Goal: Information Seeking & Learning: Learn about a topic

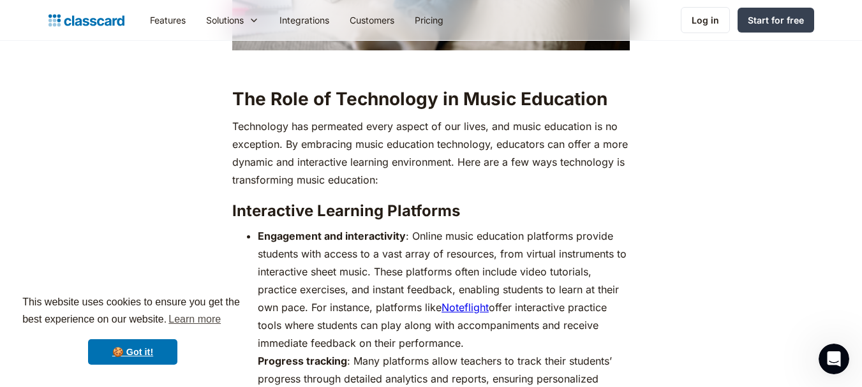
scroll to position [1186, 0]
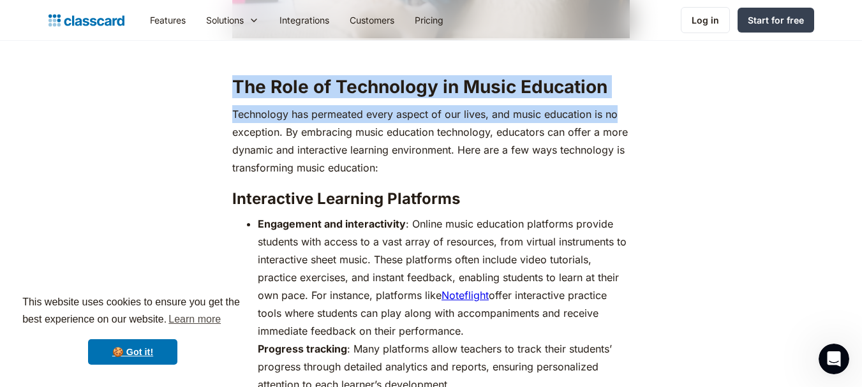
drag, startPoint x: 223, startPoint y: 82, endPoint x: 636, endPoint y: 99, distance: 413.1
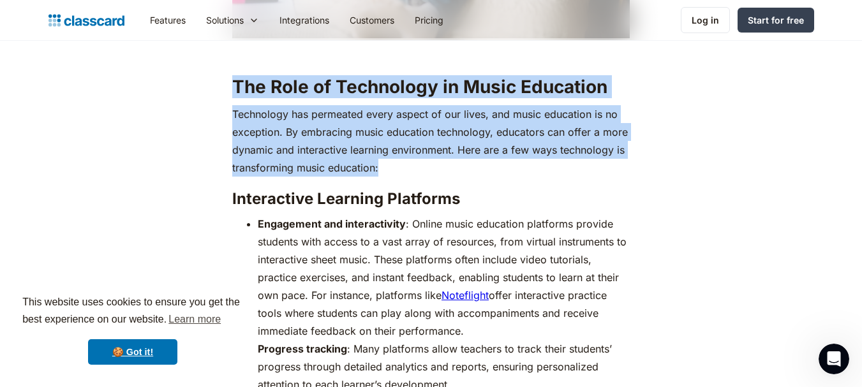
drag, startPoint x: 228, startPoint y: 86, endPoint x: 386, endPoint y: 171, distance: 179.5
copy div "The Role of Technology in Music Education Technology has permeated every aspect…"
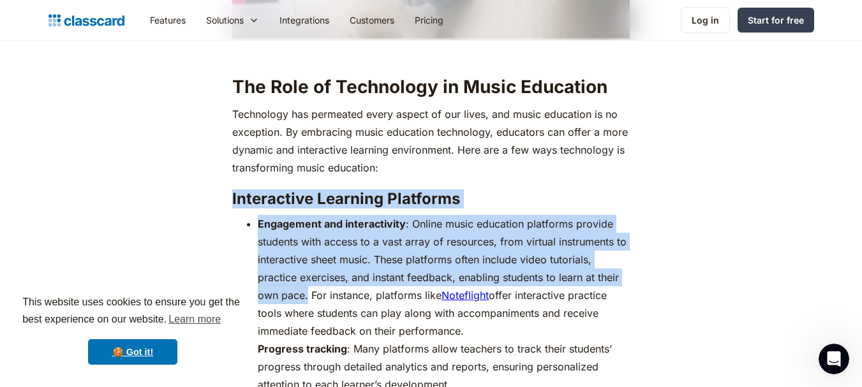
drag, startPoint x: 224, startPoint y: 195, endPoint x: 308, endPoint y: 298, distance: 133.3
copy div "Interactive Learning Platforms Engagement and interactivity : Online music educ…"
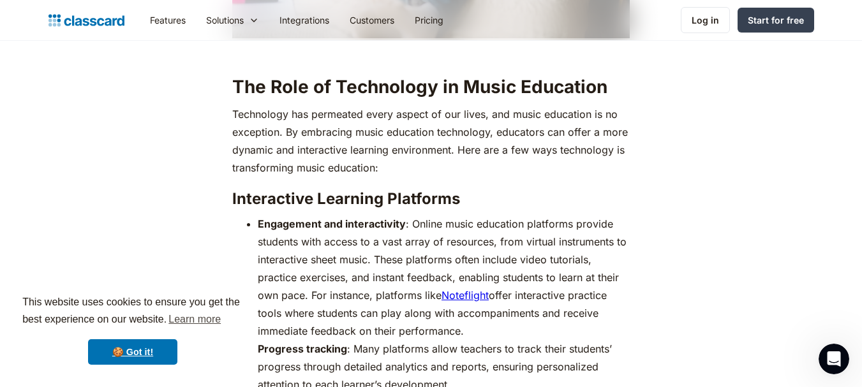
click at [571, 165] on p "Technology has permeated every aspect of our lives, and music education is no e…" at bounding box center [430, 140] width 397 height 71
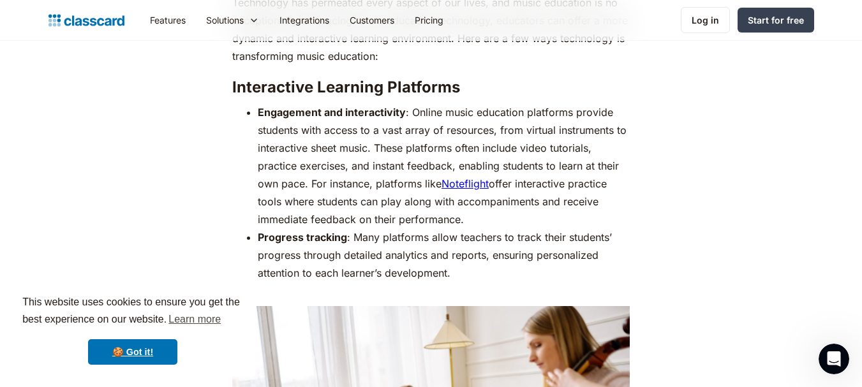
scroll to position [1310, 0]
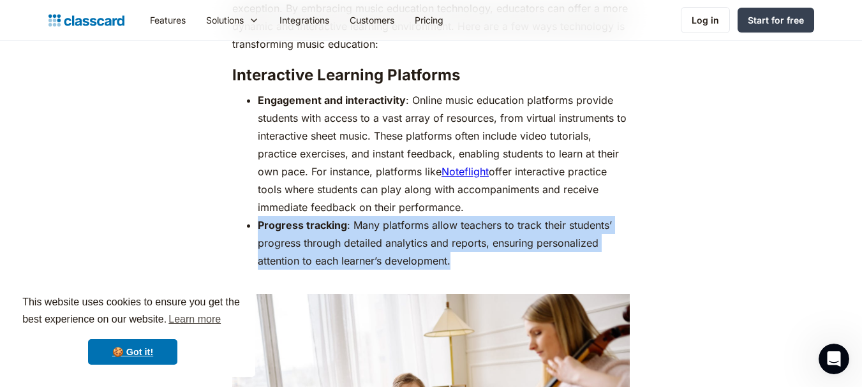
drag, startPoint x: 252, startPoint y: 221, endPoint x: 453, endPoint y: 264, distance: 205.5
click at [453, 264] on ul "Engagement and interactivity : Online music education platforms provide student…" at bounding box center [430, 189] width 397 height 196
copy li "Progress tracking : Many platforms allow teachers to track their students’ prog…"
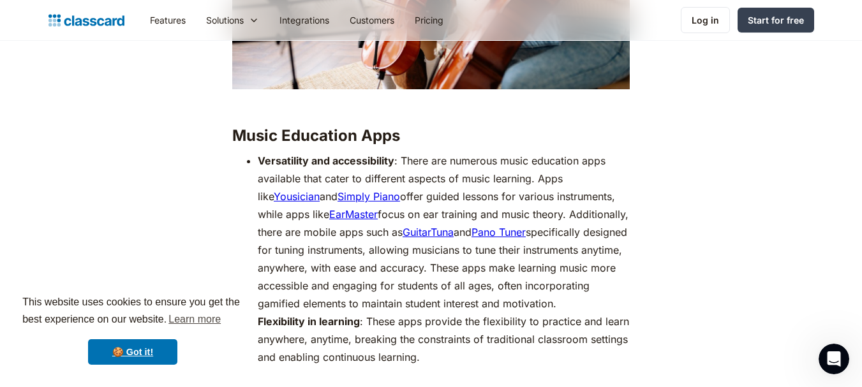
scroll to position [1767, 0]
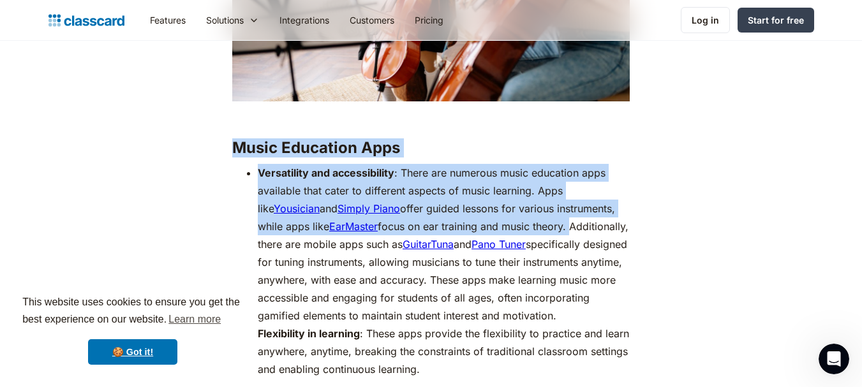
drag, startPoint x: 226, startPoint y: 147, endPoint x: 607, endPoint y: 230, distance: 389.2
copy div "Music Education Apps Versatility and accessibility : There are numerous music e…"
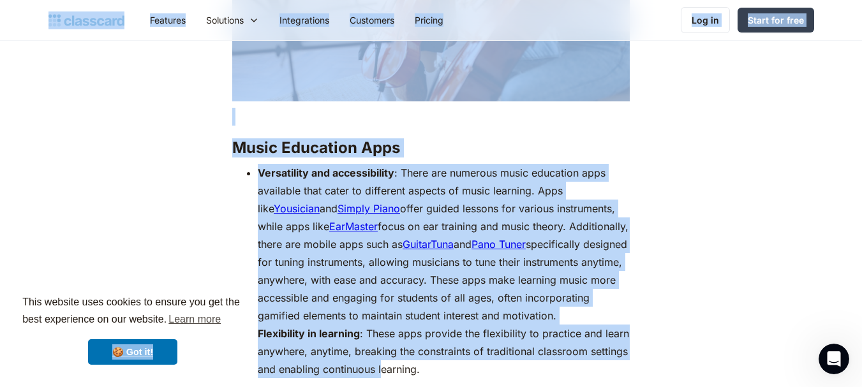
drag, startPoint x: 253, startPoint y: 333, endPoint x: 384, endPoint y: 360, distance: 133.6
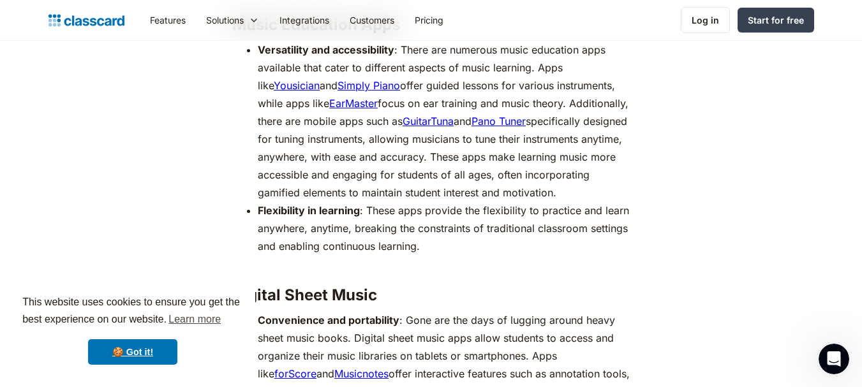
scroll to position [1940, 0]
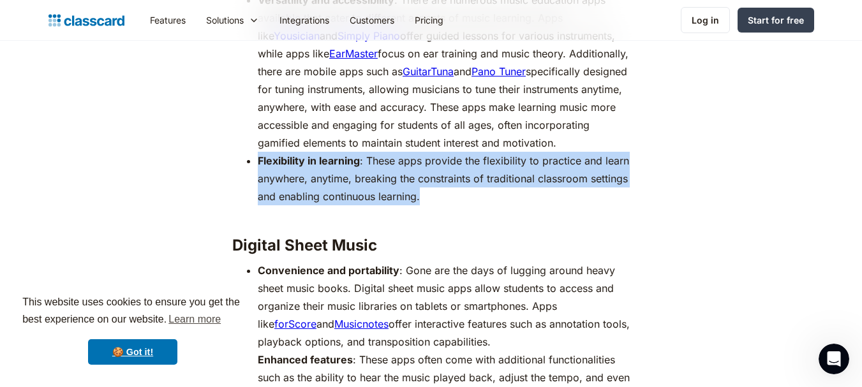
drag, startPoint x: 258, startPoint y: 159, endPoint x: 424, endPoint y: 199, distance: 171.3
click at [424, 199] on li "Flexibility in learning : These apps provide the flexibility to practice and le…" at bounding box center [444, 187] width 372 height 71
copy li "Flexibility in learning : These apps provide the flexibility to practice and le…"
click at [604, 194] on li "Flexibility in learning : These apps provide the flexibility to practice and le…" at bounding box center [444, 187] width 372 height 71
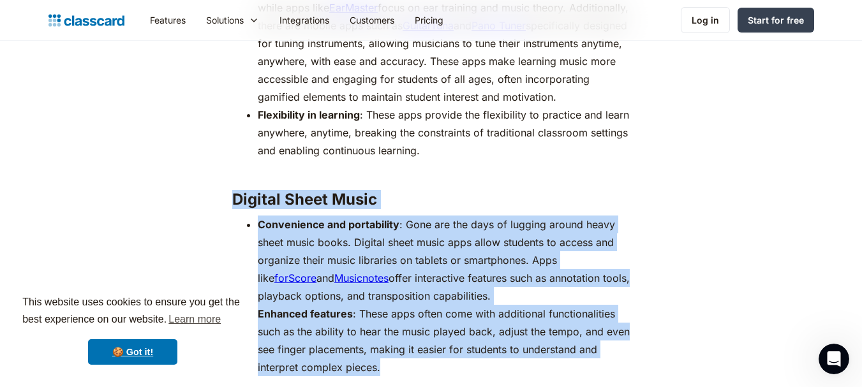
scroll to position [2056, 0]
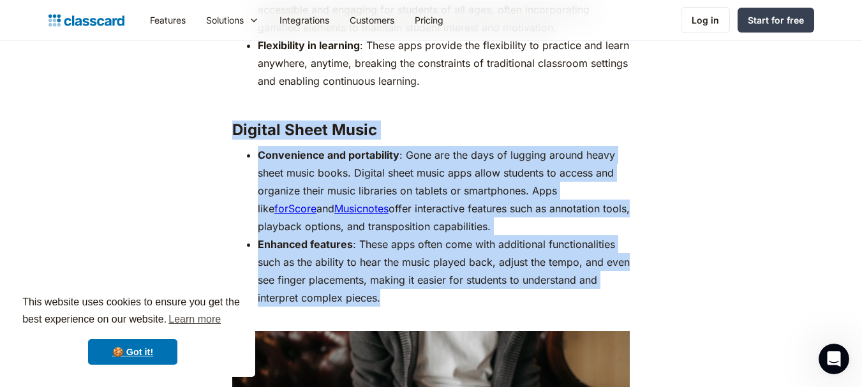
drag, startPoint x: 232, startPoint y: 247, endPoint x: 574, endPoint y: 306, distance: 346.4
copy div "Digital Sheet Music Convenience and portability : Gone are the days of lugging …"
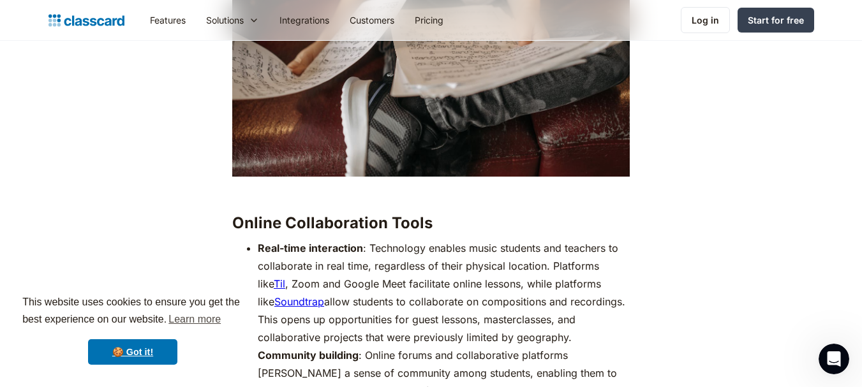
scroll to position [2587, 0]
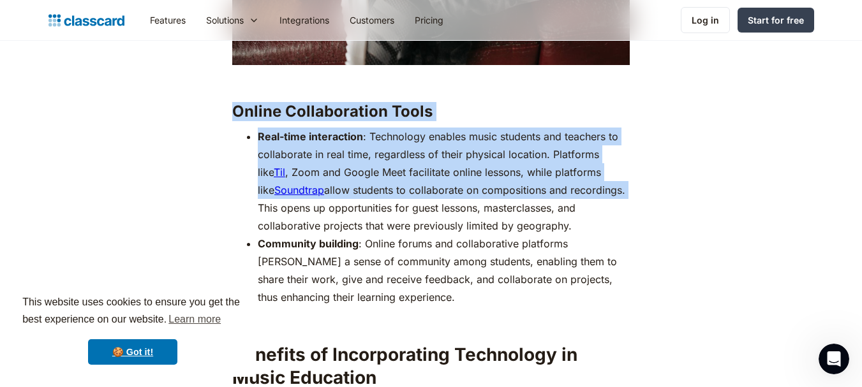
drag, startPoint x: 229, startPoint y: 105, endPoint x: 625, endPoint y: 183, distance: 403.7
copy div "Online Collaboration Tools Real-time interaction : Technology enables music stu…"
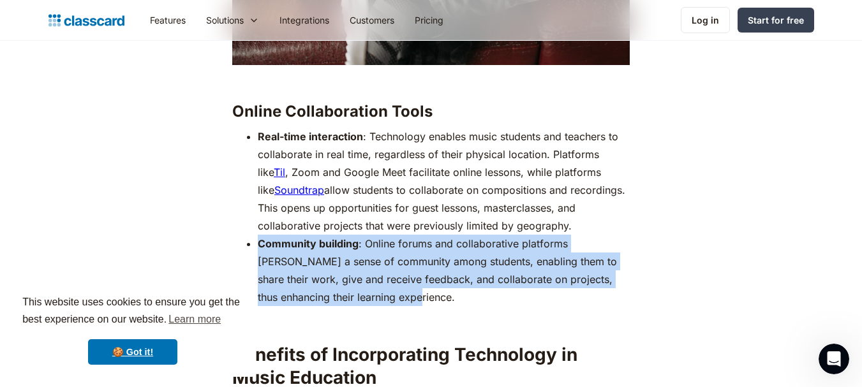
drag, startPoint x: 255, startPoint y: 246, endPoint x: 384, endPoint y: 301, distance: 140.6
click at [384, 301] on ul "Real-time interaction : Technology enables music students and teachers to colla…" at bounding box center [430, 217] width 397 height 179
copy li "Community building : Online forums and collaborative platforms [PERSON_NAME] a …"
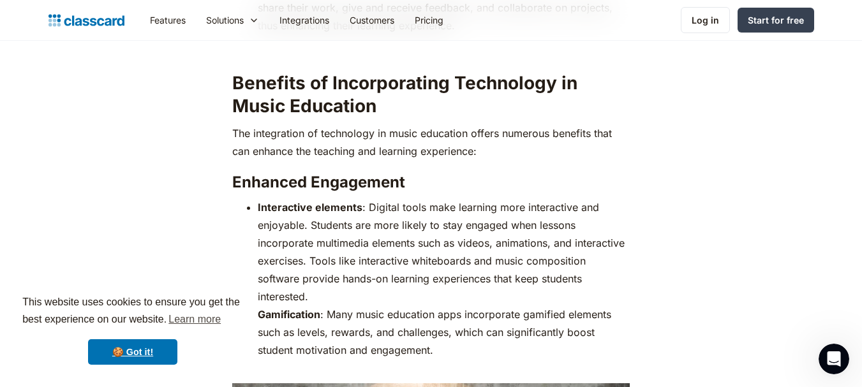
scroll to position [2871, 0]
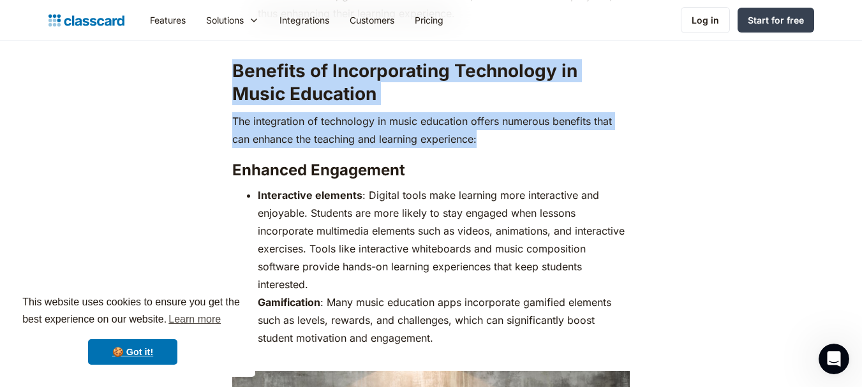
drag, startPoint x: 228, startPoint y: 69, endPoint x: 501, endPoint y: 143, distance: 282.9
copy div "Benefits of Incorporating Technology in Music Education The integration of tech…"
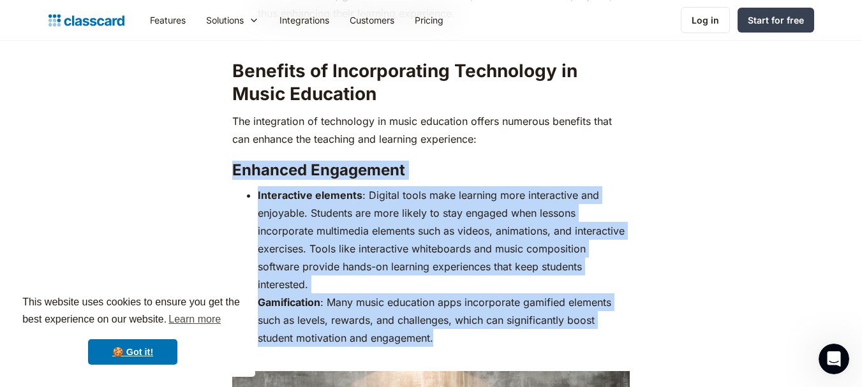
drag, startPoint x: 232, startPoint y: 167, endPoint x: 447, endPoint y: 320, distance: 264.5
copy div "Enhanced Engagement ‍ Interactive elements : Digital tools make learning more i…"
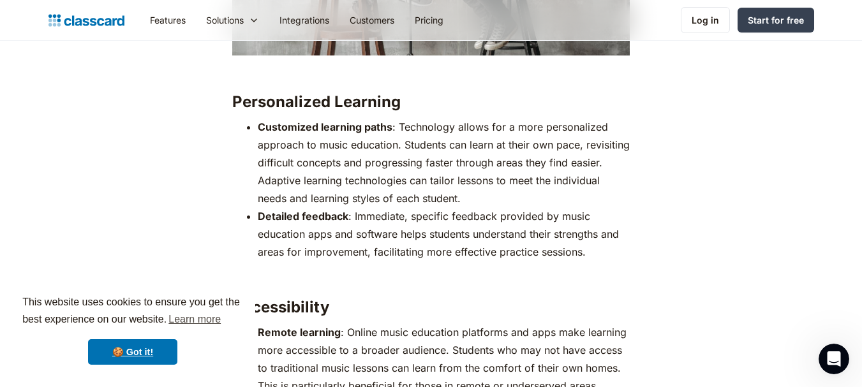
scroll to position [3390, 0]
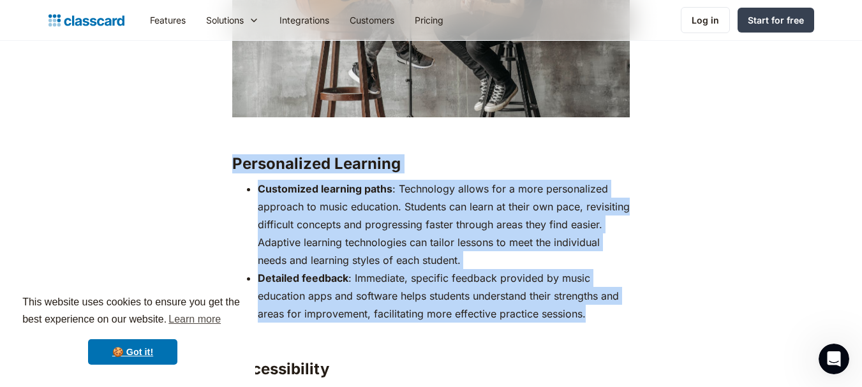
drag, startPoint x: 230, startPoint y: 141, endPoint x: 599, endPoint y: 288, distance: 397.7
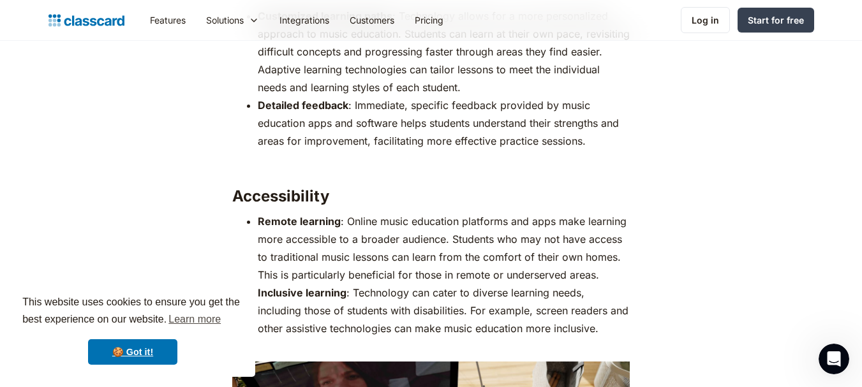
scroll to position [3600, 0]
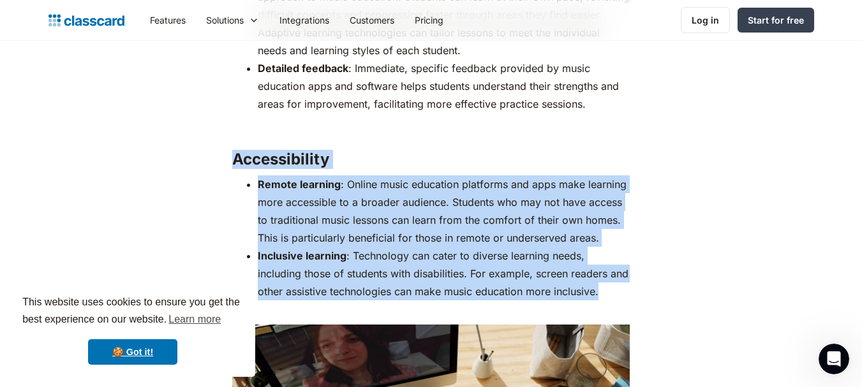
drag, startPoint x: 228, startPoint y: 138, endPoint x: 600, endPoint y: 269, distance: 394.0
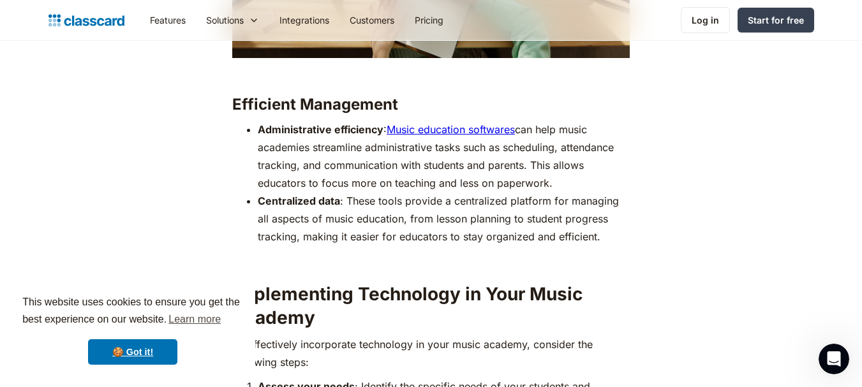
scroll to position [4156, 0]
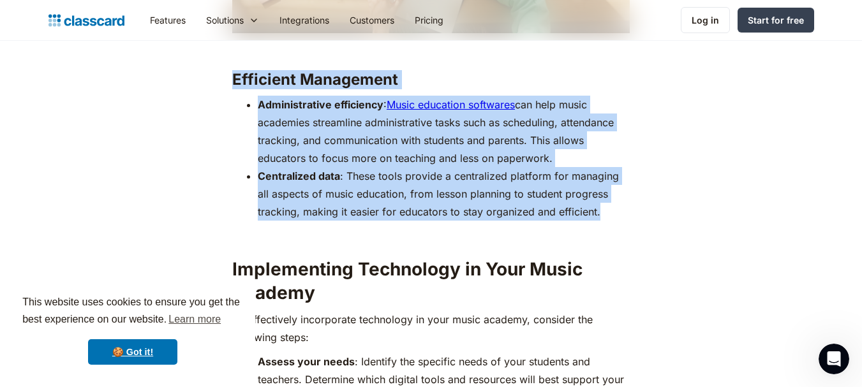
drag, startPoint x: 231, startPoint y: 60, endPoint x: 619, endPoint y: 197, distance: 411.4
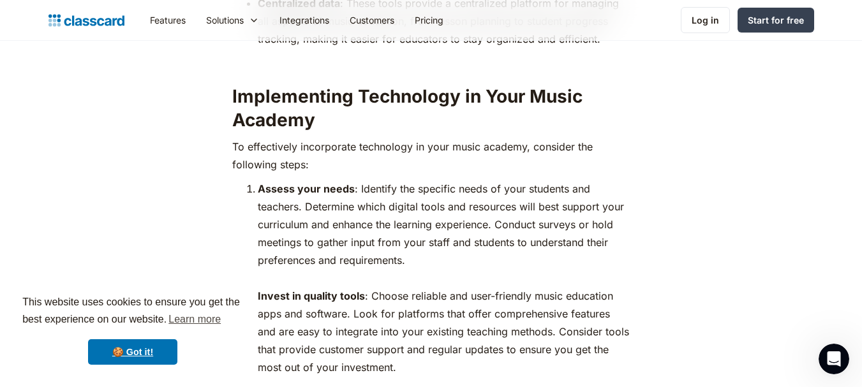
scroll to position [4341, 0]
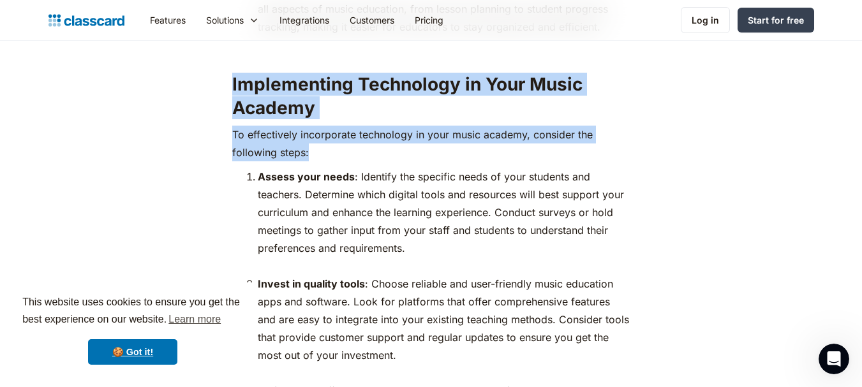
drag, startPoint x: 230, startPoint y: 67, endPoint x: 320, endPoint y: 141, distance: 116.5
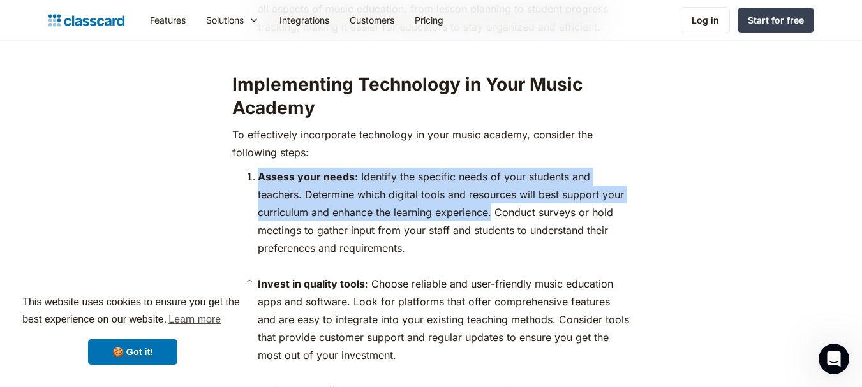
drag, startPoint x: 245, startPoint y: 156, endPoint x: 494, endPoint y: 195, distance: 251.7
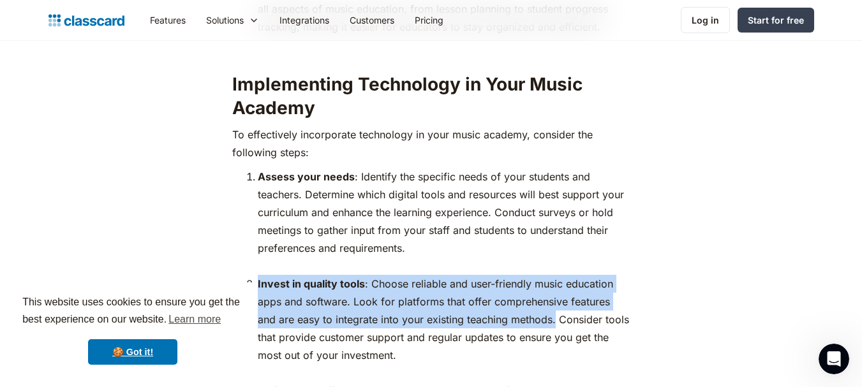
drag, startPoint x: 245, startPoint y: 265, endPoint x: 534, endPoint y: 307, distance: 292.1
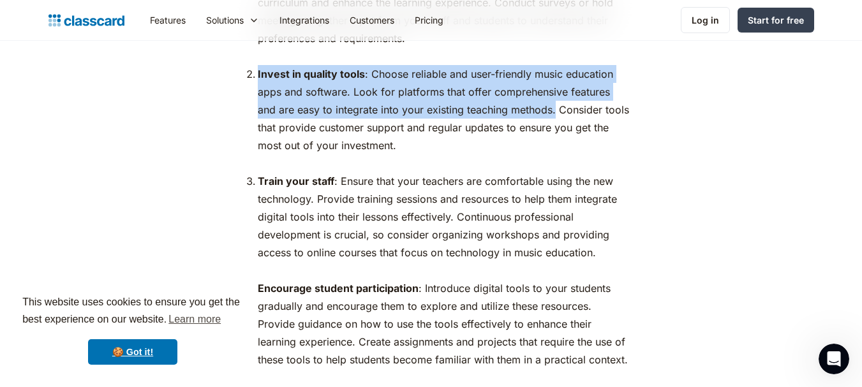
scroll to position [4601, 0]
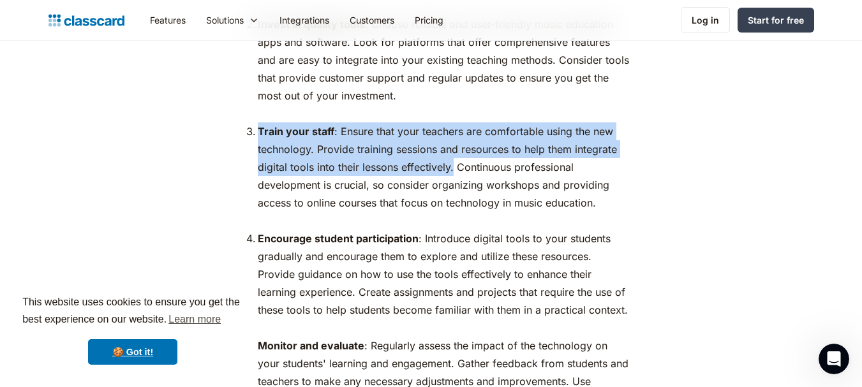
drag, startPoint x: 259, startPoint y: 110, endPoint x: 454, endPoint y: 155, distance: 199.8
click at [454, 155] on li "Train your staff : Ensure that your teachers are comfortable using the new tech…" at bounding box center [444, 175] width 372 height 107
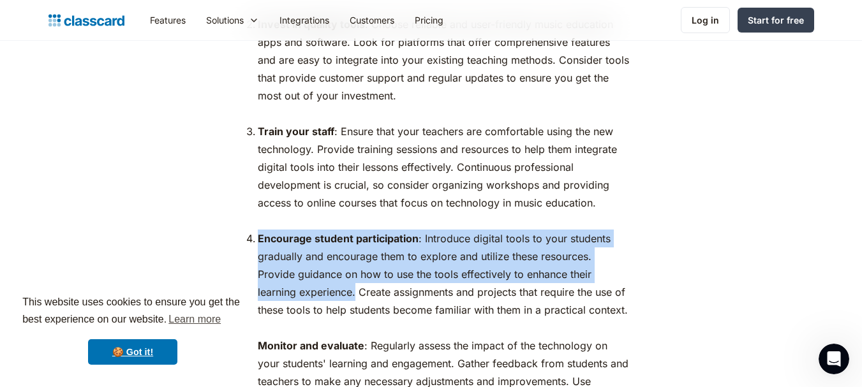
drag, startPoint x: 257, startPoint y: 216, endPoint x: 356, endPoint y: 282, distance: 119.1
click at [356, 282] on li "Encourage student participation : Introduce digital tools to your students grad…" at bounding box center [444, 283] width 372 height 107
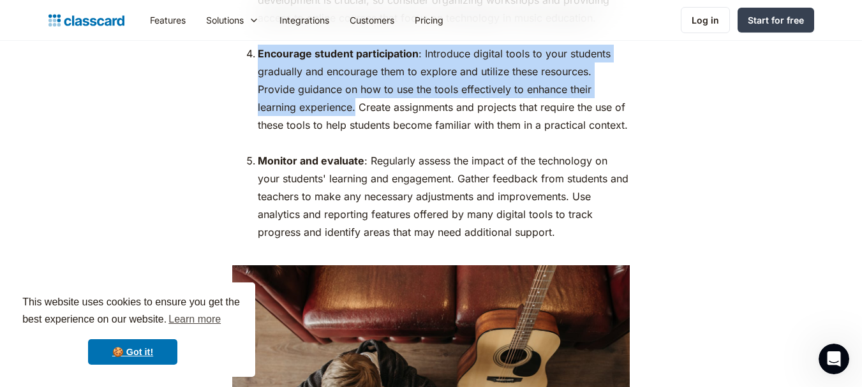
scroll to position [4848, 0]
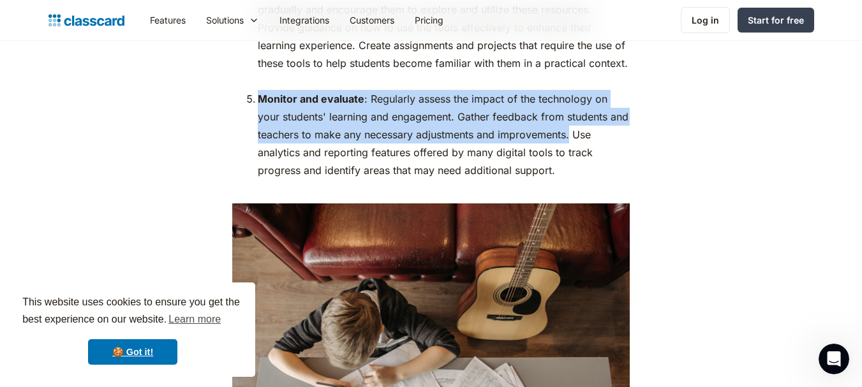
drag, startPoint x: 256, startPoint y: 77, endPoint x: 591, endPoint y: 114, distance: 336.3
click at [591, 114] on li "Monitor and evaluate : Regularly assess the impact of the technology on your st…" at bounding box center [444, 143] width 372 height 107
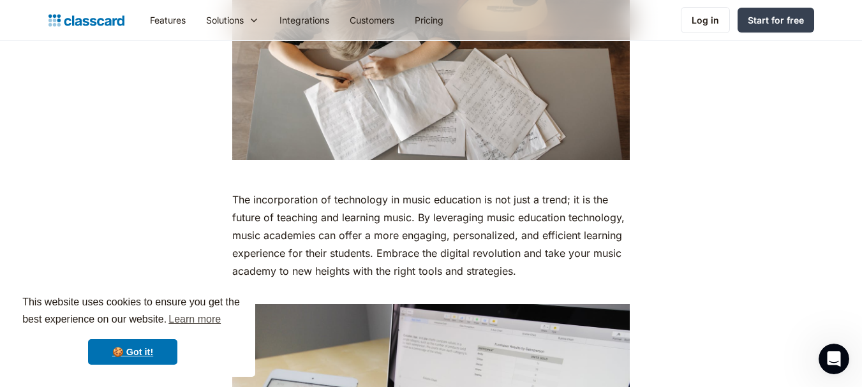
scroll to position [5169, 0]
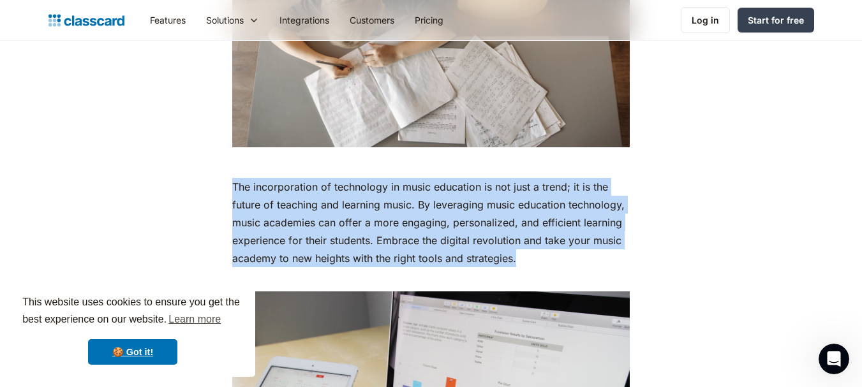
drag, startPoint x: 230, startPoint y: 163, endPoint x: 521, endPoint y: 242, distance: 301.5
